Goal: Information Seeking & Learning: Find specific fact

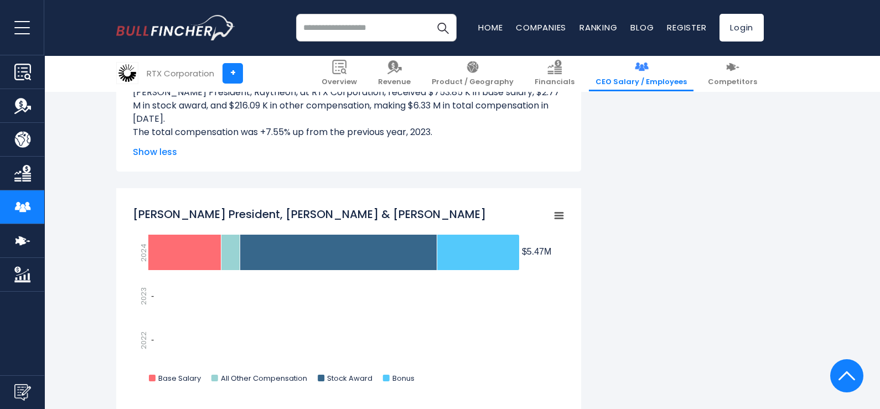
scroll to position [1604, 0]
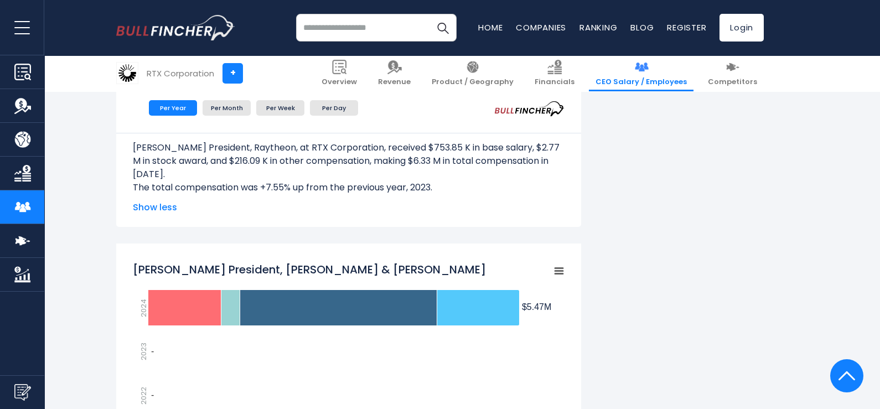
drag, startPoint x: 541, startPoint y: 309, endPoint x: 552, endPoint y: 309, distance: 10.5
click at [552, 309] on icon "Created with Highcharts 12.1.2 Chart context menu [PERSON_NAME] President, [PER…" at bounding box center [349, 353] width 432 height 194
drag, startPoint x: 553, startPoint y: 307, endPoint x: 486, endPoint y: 280, distance: 72.5
click at [486, 280] on rect "Shane G. Eddy President, Pratt & Whitney" at bounding box center [349, 353] width 432 height 194
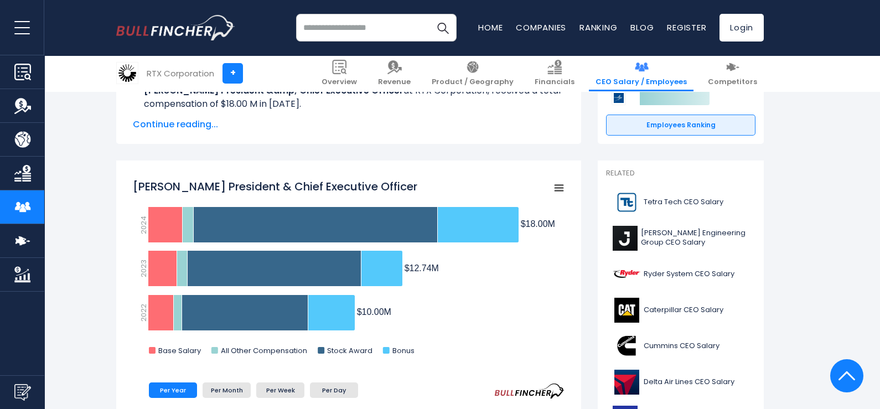
scroll to position [166, 0]
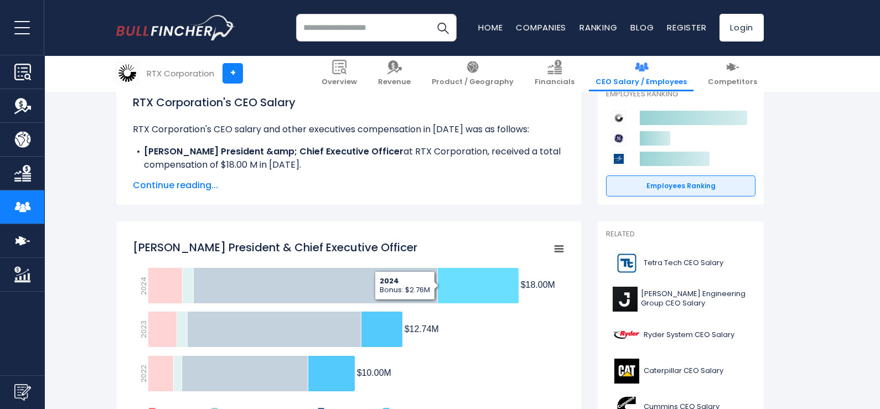
drag, startPoint x: 554, startPoint y: 284, endPoint x: 473, endPoint y: 277, distance: 81.1
click at [473, 277] on icon "Created with Highcharts 12.1.2 Chart context menu [PERSON_NAME] President & Chi…" at bounding box center [349, 331] width 432 height 194
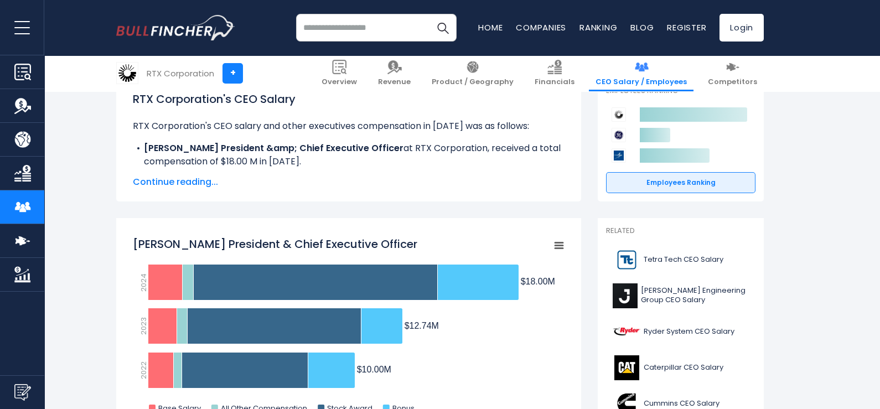
scroll to position [221, 0]
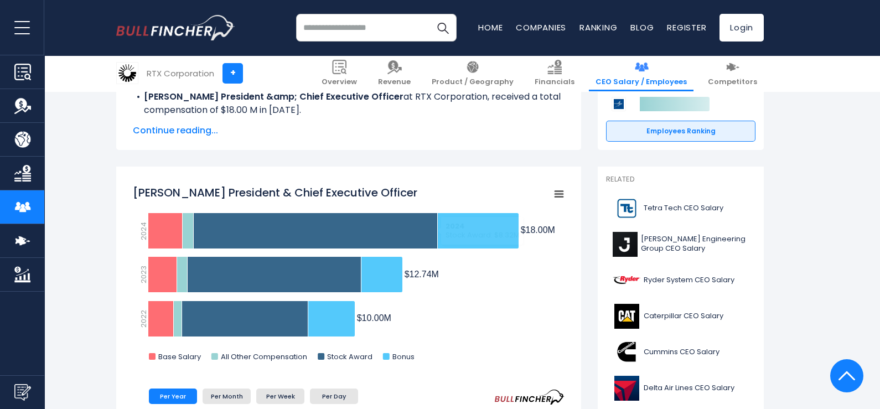
drag, startPoint x: 133, startPoint y: 190, endPoint x: 226, endPoint y: 191, distance: 92.9
click at [226, 191] on tspan "[PERSON_NAME] President & Chief Executive Officer" at bounding box center [275, 192] width 284 height 15
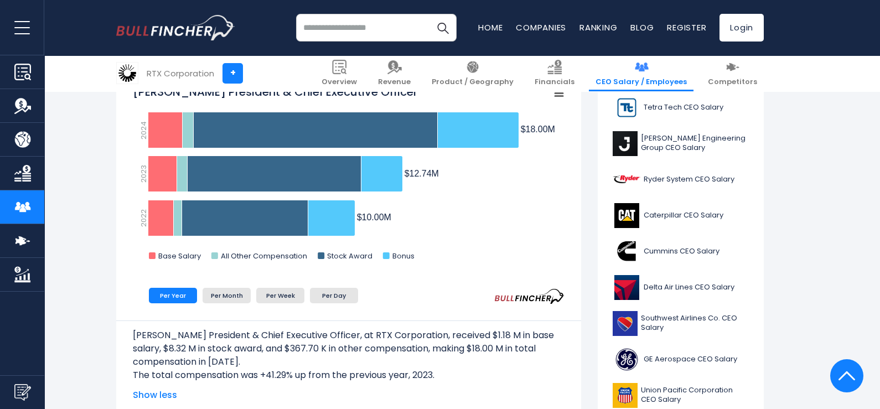
scroll to position [442, 0]
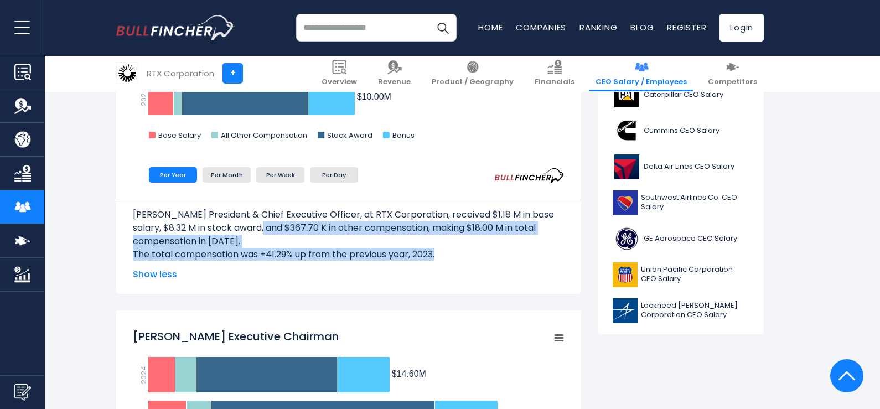
drag, startPoint x: 448, startPoint y: 251, endPoint x: 257, endPoint y: 228, distance: 192.3
click at [257, 228] on div "[PERSON_NAME] President & Chief Executive Officer, at RTX Corporation, received…" at bounding box center [349, 230] width 432 height 61
click at [447, 251] on p "The total compensation was +41.29% up from the previous year, 2023." at bounding box center [349, 254] width 432 height 13
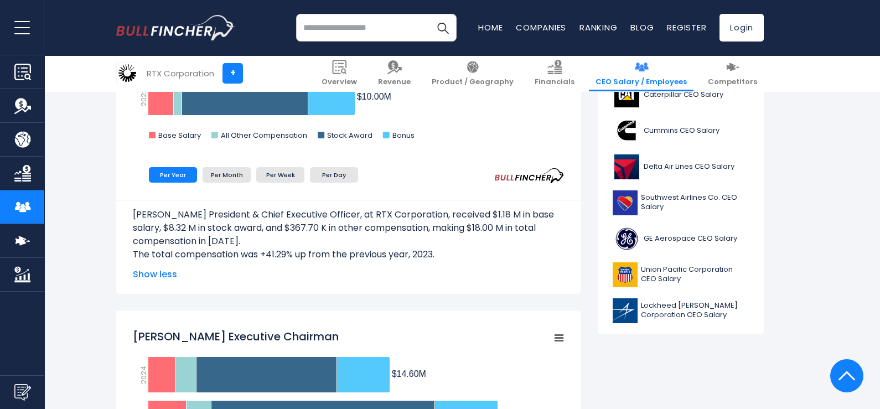
drag, startPoint x: 145, startPoint y: 212, endPoint x: 445, endPoint y: 240, distance: 301.2
click at [445, 240] on p "[PERSON_NAME] President & Chief Executive Officer, at RTX Corporation, received…" at bounding box center [349, 228] width 432 height 40
click at [464, 248] on p "The total compensation was +41.29% up from the previous year, 2023." at bounding box center [349, 254] width 432 height 13
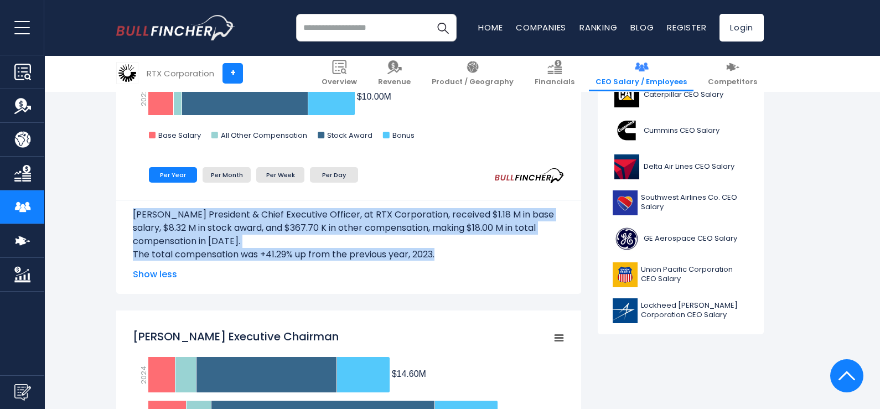
drag, startPoint x: 449, startPoint y: 254, endPoint x: 85, endPoint y: 205, distance: 367.3
click at [346, 242] on p "[PERSON_NAME] President & Chief Executive Officer, at RTX Corporation, received…" at bounding box center [349, 228] width 432 height 40
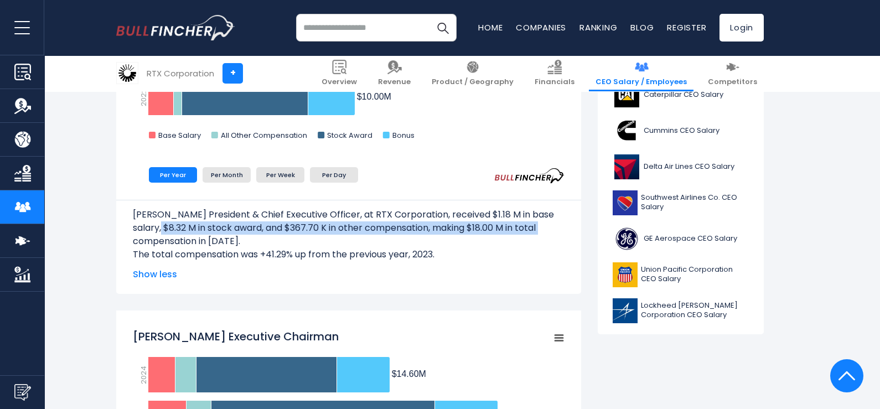
drag, startPoint x: 164, startPoint y: 224, endPoint x: 556, endPoint y: 226, distance: 392.3
click at [556, 226] on p "[PERSON_NAME] President & Chief Executive Officer, at RTX Corporation, received…" at bounding box center [349, 228] width 432 height 40
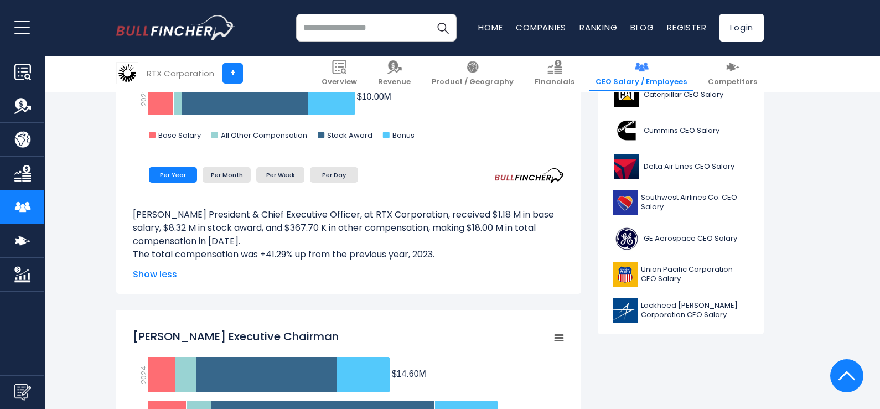
drag, startPoint x: 546, startPoint y: 242, endPoint x: 541, endPoint y: 246, distance: 6.3
click at [545, 243] on p "[PERSON_NAME] President & Chief Executive Officer, at RTX Corporation, received…" at bounding box center [349, 228] width 432 height 40
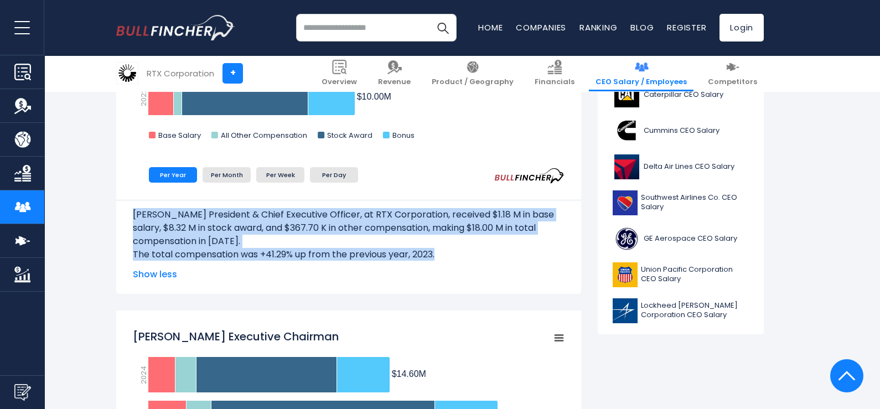
drag, startPoint x: 494, startPoint y: 257, endPoint x: 105, endPoint y: 215, distance: 391.7
click at [314, 235] on p "[PERSON_NAME] President & Chief Executive Officer, at RTX Corporation, received…" at bounding box center [349, 228] width 432 height 40
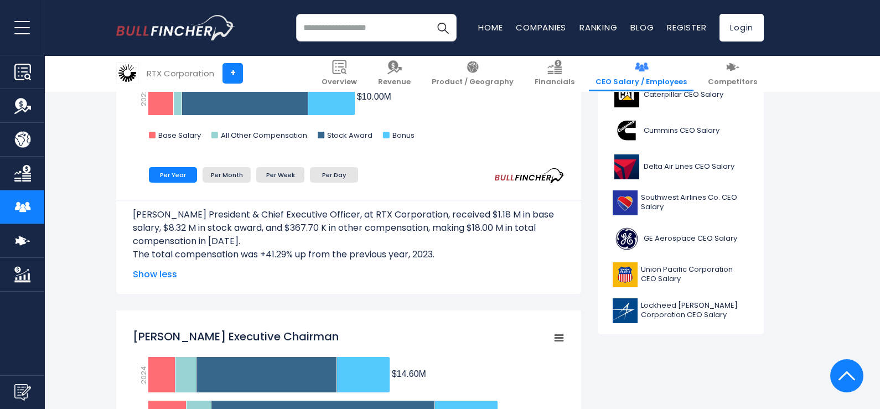
drag, startPoint x: 193, startPoint y: 228, endPoint x: 294, endPoint y: 238, distance: 101.7
click at [294, 238] on p "[PERSON_NAME] President & Chief Executive Officer, at RTX Corporation, received…" at bounding box center [349, 228] width 432 height 40
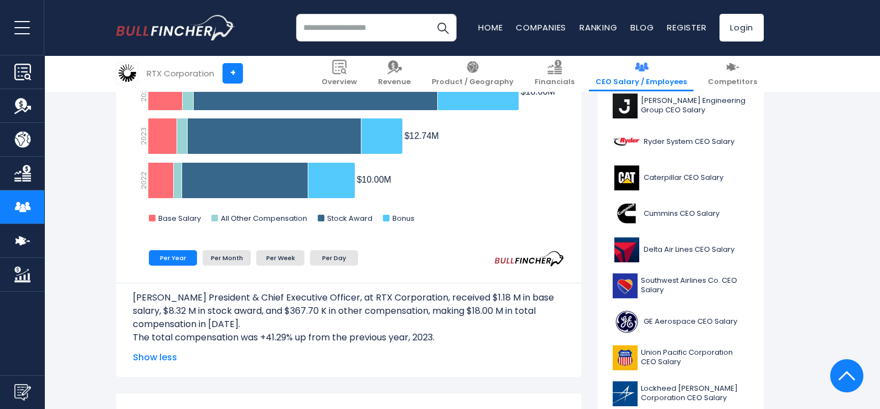
scroll to position [276, 0]
